Goal: Transaction & Acquisition: Book appointment/travel/reservation

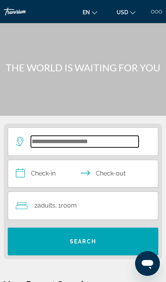
click at [106, 145] on input "Search widget" at bounding box center [85, 142] width 108 height 12
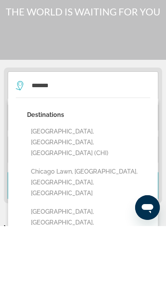
click at [32, 180] on button "[GEOGRAPHIC_DATA], [GEOGRAPHIC_DATA], [GEOGRAPHIC_DATA] (CHI)" at bounding box center [88, 198] width 123 height 36
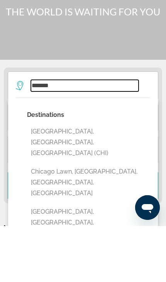
type input "**********"
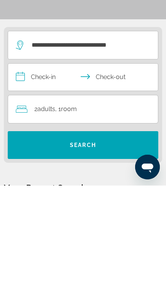
click at [32, 160] on input "**********" at bounding box center [84, 174] width 153 height 29
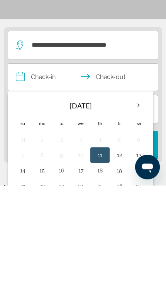
scroll to position [96, 0]
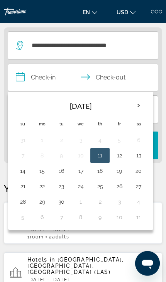
click at [139, 153] on button "13" at bounding box center [138, 155] width 11 height 11
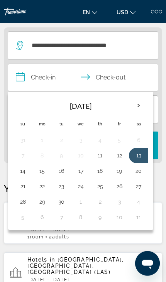
click at [21, 174] on button "14" at bounding box center [22, 170] width 11 height 11
type input "**********"
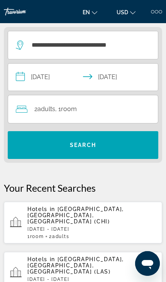
click at [109, 147] on span "Search widget" at bounding box center [83, 145] width 150 height 19
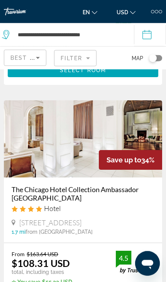
scroll to position [1853, 0]
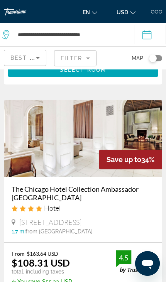
click at [48, 130] on img "Main content" at bounding box center [83, 138] width 158 height 77
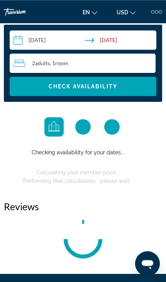
scroll to position [900, 0]
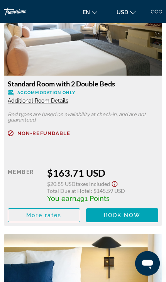
click at [130, 215] on span "Book now" at bounding box center [122, 215] width 37 height 6
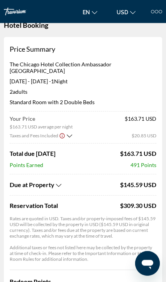
scroll to position [13, 0]
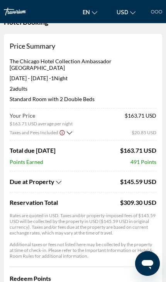
click at [59, 129] on icon "Show Taxes and Fees disclaimer" at bounding box center [62, 132] width 6 height 7
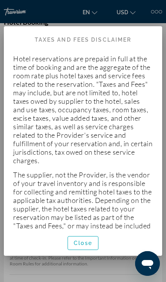
click at [115, 3] on div at bounding box center [83, 141] width 166 height 282
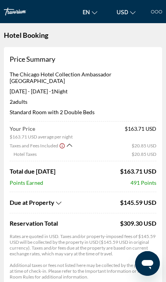
click at [54, 198] on span "Due at Property" at bounding box center [32, 202] width 45 height 8
